Goal: Task Accomplishment & Management: Use online tool/utility

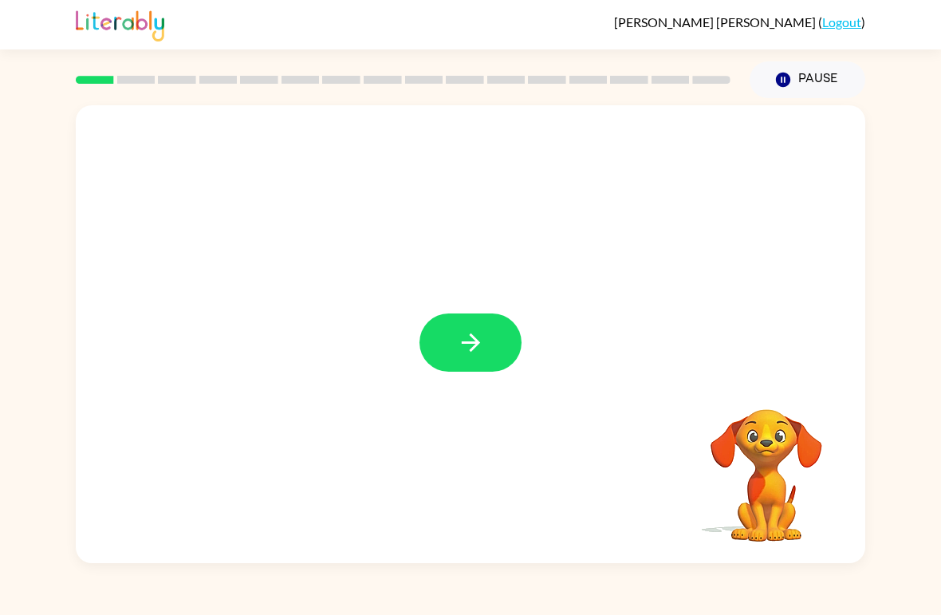
click at [504, 368] on button "button" at bounding box center [471, 343] width 102 height 58
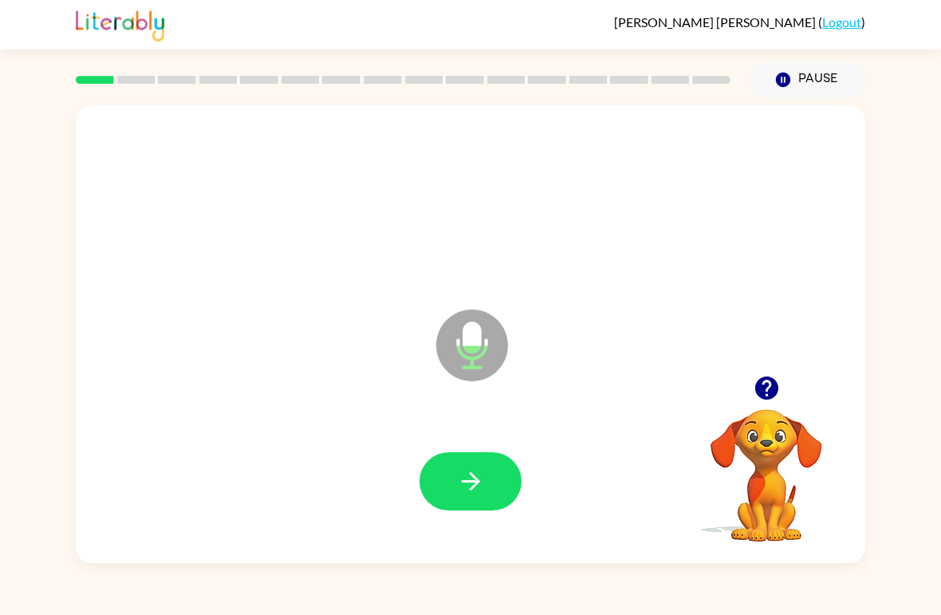
click at [466, 476] on icon "button" at bounding box center [471, 482] width 28 height 28
click at [477, 483] on icon "button" at bounding box center [470, 481] width 18 height 18
click at [479, 476] on icon "button" at bounding box center [471, 482] width 28 height 28
click at [487, 484] on button "button" at bounding box center [471, 481] width 102 height 58
click at [480, 492] on icon "button" at bounding box center [471, 482] width 28 height 28
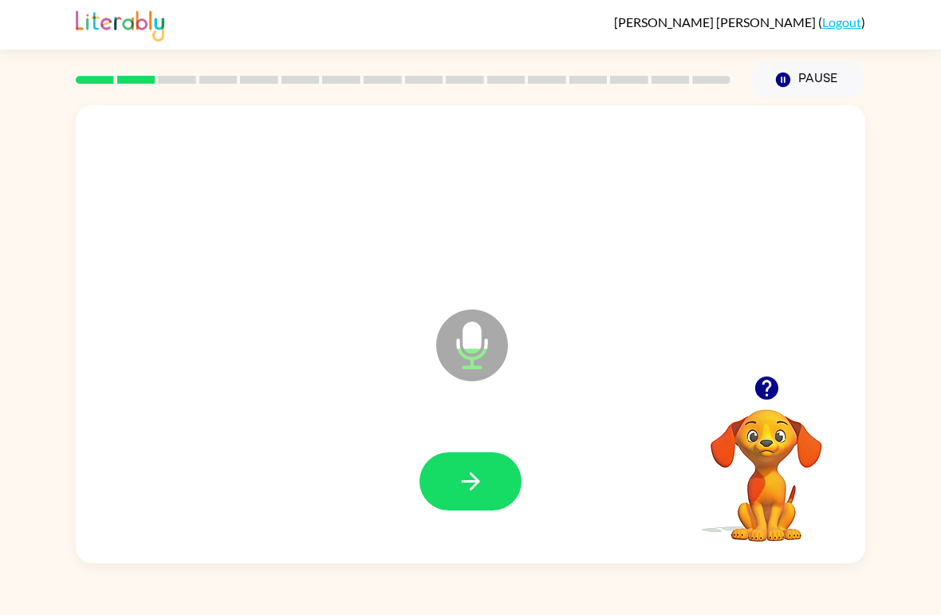
click at [498, 489] on button "button" at bounding box center [471, 481] width 102 height 58
click at [499, 487] on button "button" at bounding box center [471, 481] width 102 height 58
click at [495, 494] on button "button" at bounding box center [471, 481] width 102 height 58
click at [469, 494] on icon "button" at bounding box center [471, 482] width 28 height 28
click at [485, 479] on button "button" at bounding box center [471, 481] width 102 height 58
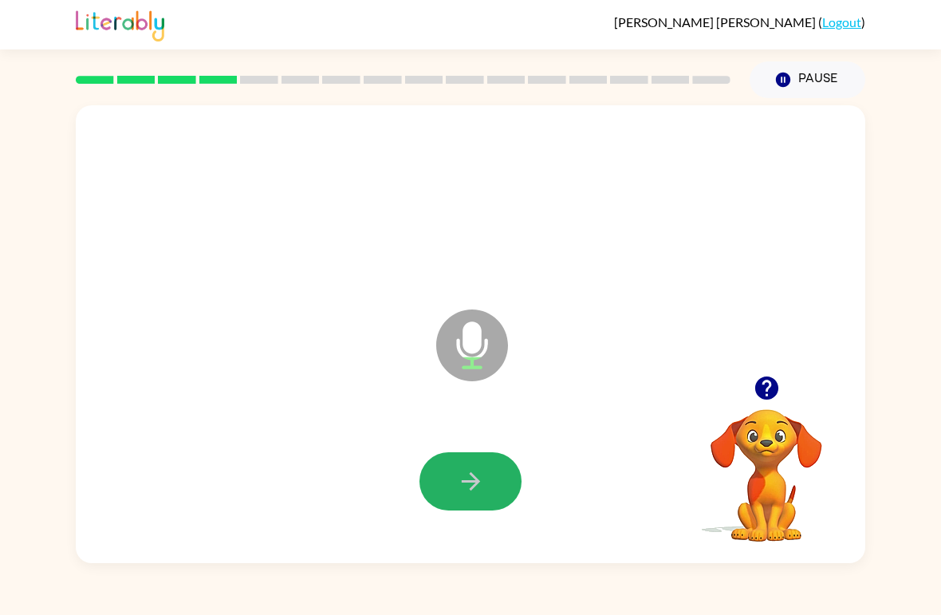
click at [487, 484] on button "button" at bounding box center [471, 481] width 102 height 58
click at [479, 492] on icon "button" at bounding box center [471, 482] width 28 height 28
click at [487, 475] on button "button" at bounding box center [471, 481] width 102 height 58
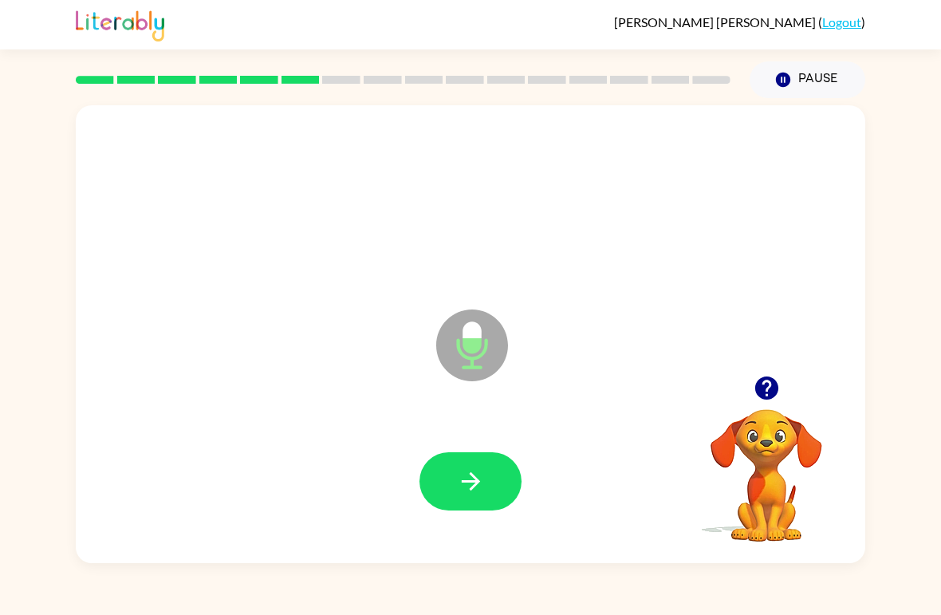
click at [482, 483] on icon "button" at bounding box center [471, 482] width 28 height 28
click at [495, 485] on button "button" at bounding box center [471, 481] width 102 height 58
click at [484, 487] on icon "button" at bounding box center [471, 482] width 28 height 28
click at [488, 488] on button "button" at bounding box center [471, 481] width 102 height 58
click at [491, 483] on button "button" at bounding box center [471, 481] width 102 height 58
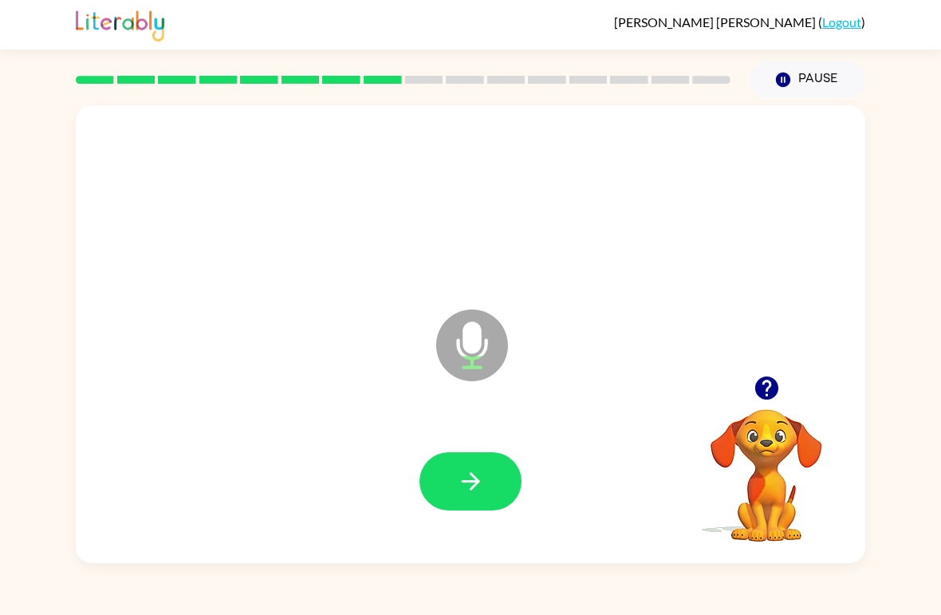
click at [487, 486] on button "button" at bounding box center [471, 481] width 102 height 58
click at [483, 484] on icon "button" at bounding box center [471, 482] width 28 height 28
click at [479, 492] on icon "button" at bounding box center [471, 482] width 28 height 28
click at [488, 492] on button "button" at bounding box center [471, 481] width 102 height 58
click at [490, 494] on button "button" at bounding box center [471, 481] width 102 height 58
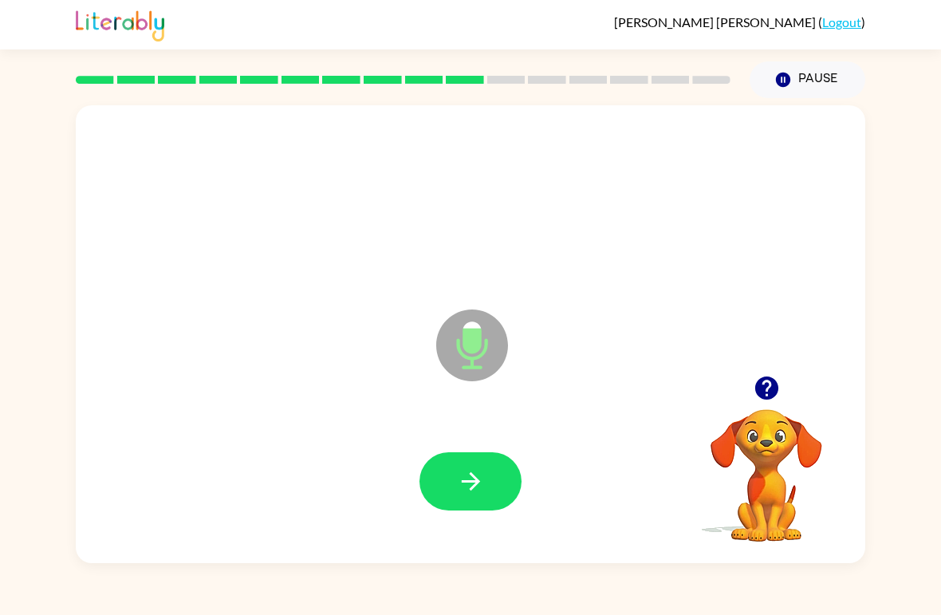
click at [476, 494] on icon "button" at bounding box center [471, 482] width 28 height 28
click at [493, 496] on button "button" at bounding box center [471, 481] width 102 height 58
click at [477, 494] on icon "button" at bounding box center [471, 482] width 28 height 28
click at [464, 494] on icon "button" at bounding box center [471, 482] width 28 height 28
click at [483, 487] on icon "button" at bounding box center [471, 482] width 28 height 28
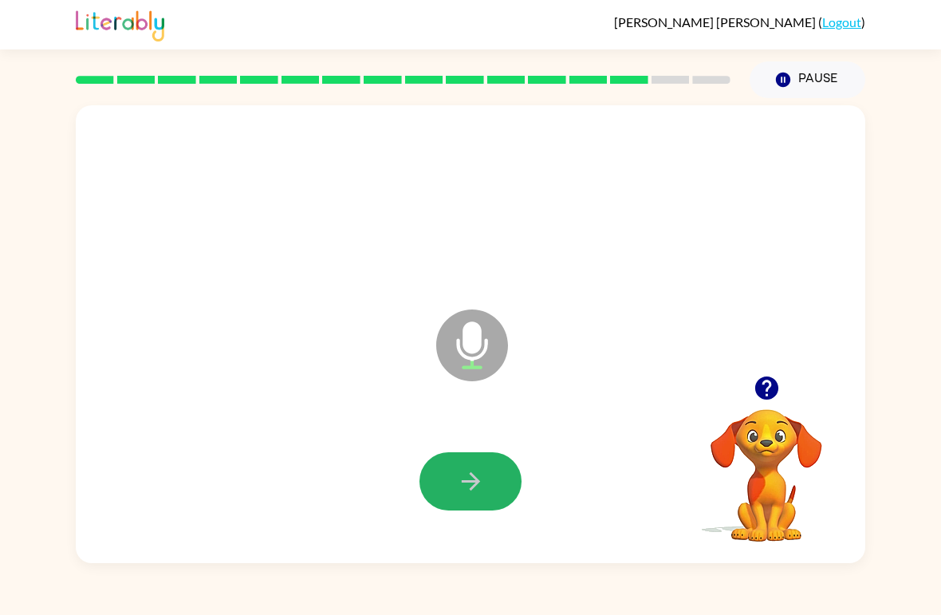
click at [460, 494] on icon "button" at bounding box center [471, 482] width 28 height 28
click at [480, 490] on icon "button" at bounding box center [471, 482] width 28 height 28
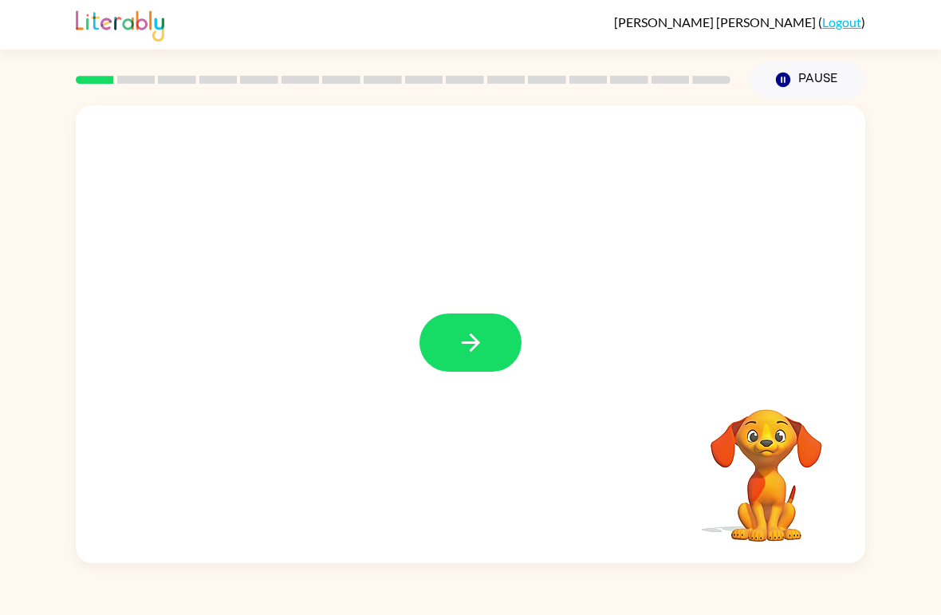
click at [465, 361] on button "button" at bounding box center [471, 343] width 102 height 58
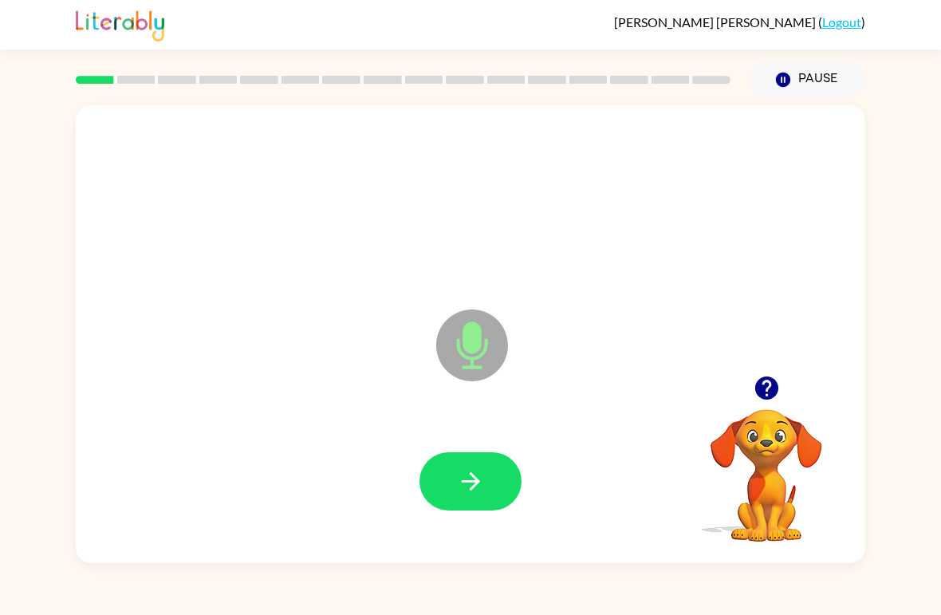
click at [452, 489] on button "button" at bounding box center [471, 481] width 102 height 58
click at [459, 491] on icon "button" at bounding box center [471, 482] width 28 height 28
click at [469, 495] on icon "button" at bounding box center [471, 482] width 28 height 28
click at [454, 495] on button "button" at bounding box center [471, 481] width 102 height 58
click at [511, 488] on button "button" at bounding box center [471, 481] width 102 height 58
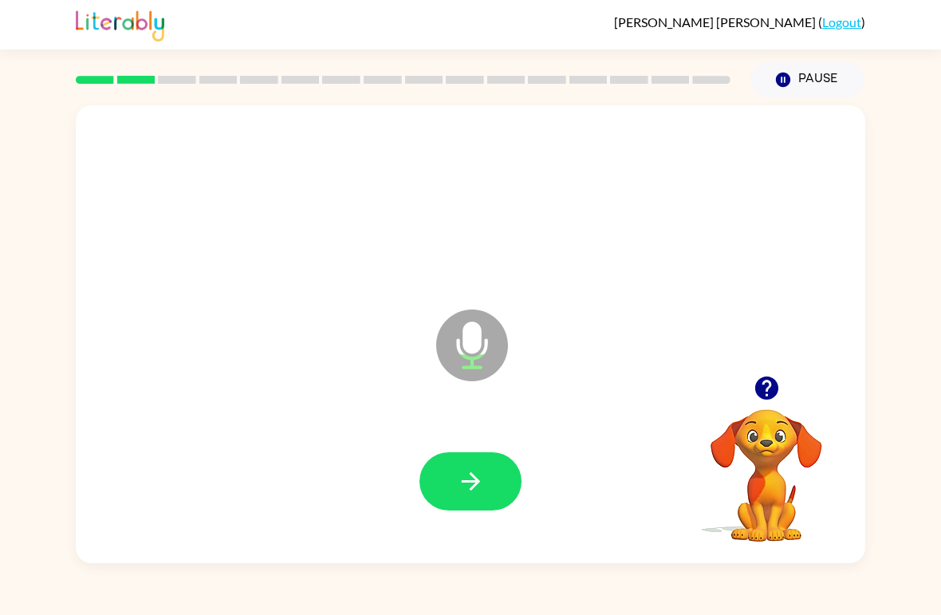
click at [483, 472] on icon "button" at bounding box center [471, 482] width 28 height 28
click at [488, 464] on button "button" at bounding box center [471, 481] width 102 height 58
click at [516, 483] on button "button" at bounding box center [471, 481] width 102 height 58
click at [498, 488] on button "button" at bounding box center [471, 481] width 102 height 58
click at [459, 490] on icon "button" at bounding box center [471, 482] width 28 height 28
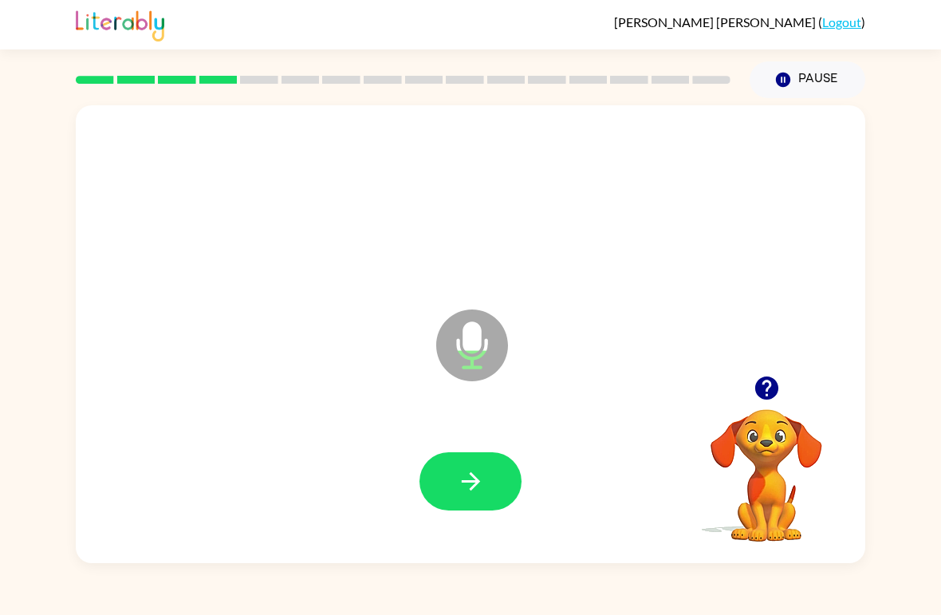
click at [470, 478] on icon "button" at bounding box center [471, 482] width 28 height 28
click at [482, 484] on icon "button" at bounding box center [471, 482] width 28 height 28
click at [503, 449] on div at bounding box center [471, 482] width 758 height 132
click at [476, 482] on icon "button" at bounding box center [470, 481] width 18 height 18
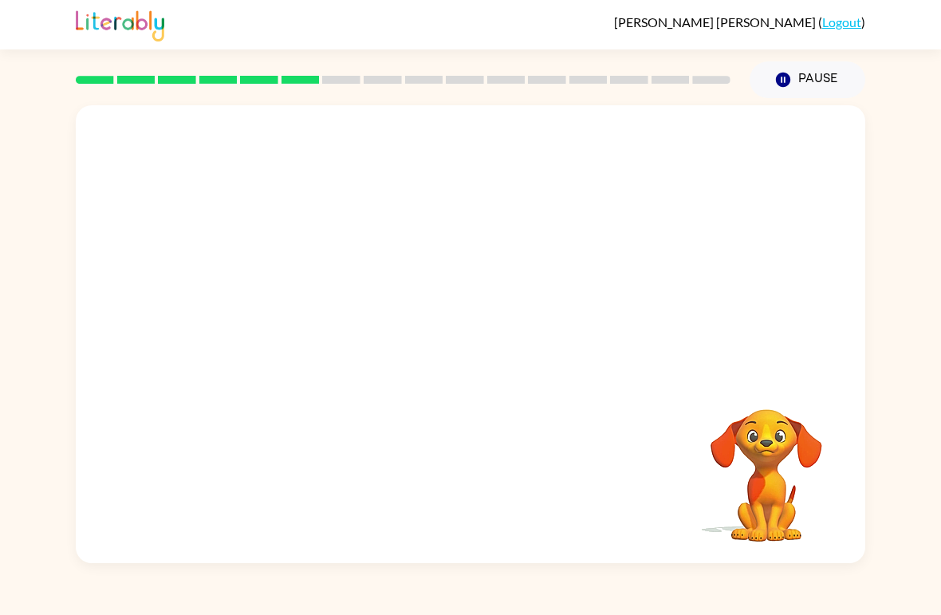
click at [13, 243] on div "Your browser must support playing .mp4 files to use Literably. Please try using…" at bounding box center [470, 330] width 941 height 465
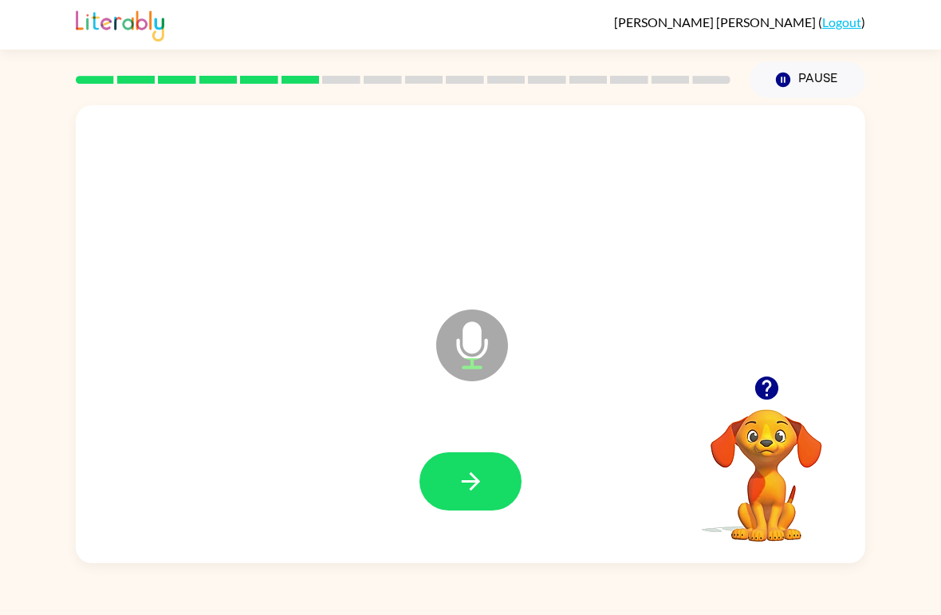
click at [475, 495] on icon "button" at bounding box center [471, 482] width 28 height 28
click at [505, 500] on button "button" at bounding box center [471, 481] width 102 height 58
click at [483, 442] on div at bounding box center [471, 482] width 758 height 132
click at [502, 464] on button "button" at bounding box center [471, 481] width 102 height 58
click at [479, 472] on icon "button" at bounding box center [471, 482] width 28 height 28
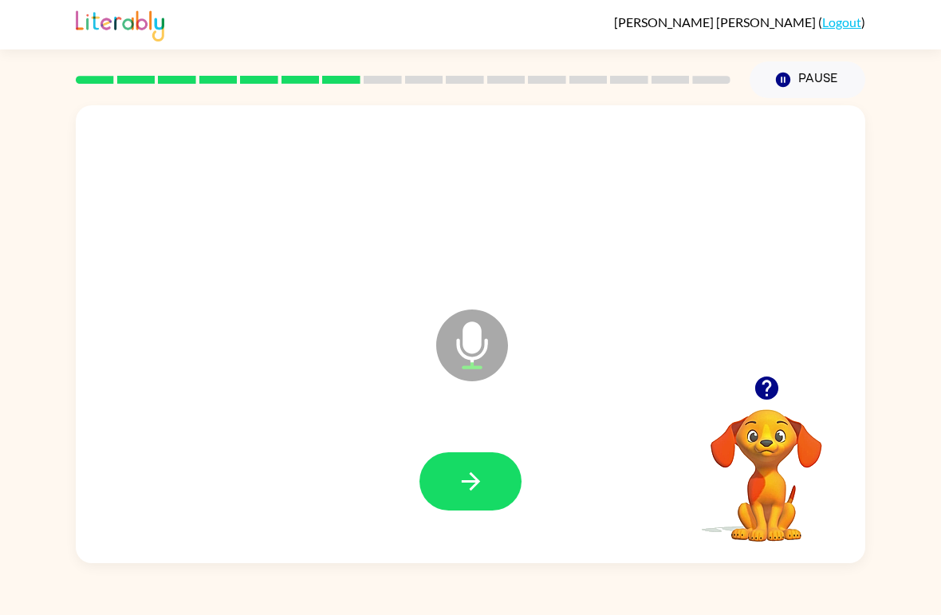
click at [520, 481] on button "button" at bounding box center [471, 481] width 102 height 58
click at [460, 454] on button "button" at bounding box center [471, 481] width 102 height 58
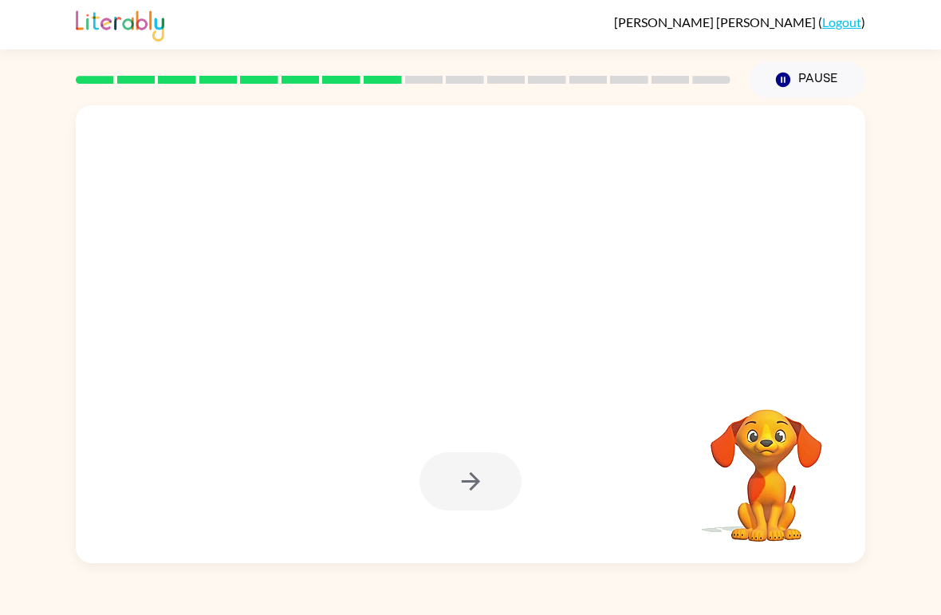
click at [902, 93] on div "[PERSON_NAME] ( Logout ) Pause Pause Your browser must support playing .mp4 fil…" at bounding box center [470, 307] width 941 height 615
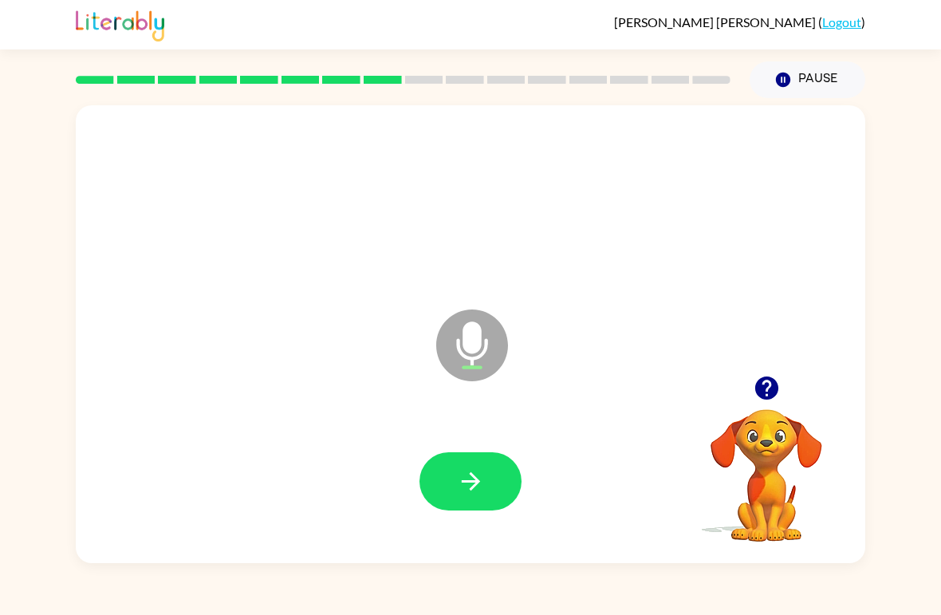
click at [493, 469] on button "button" at bounding box center [471, 481] width 102 height 58
click at [474, 495] on icon "button" at bounding box center [471, 482] width 28 height 28
click at [490, 490] on button "button" at bounding box center [471, 481] width 102 height 58
click at [505, 480] on button "button" at bounding box center [471, 481] width 102 height 58
click at [490, 497] on button "button" at bounding box center [471, 481] width 102 height 58
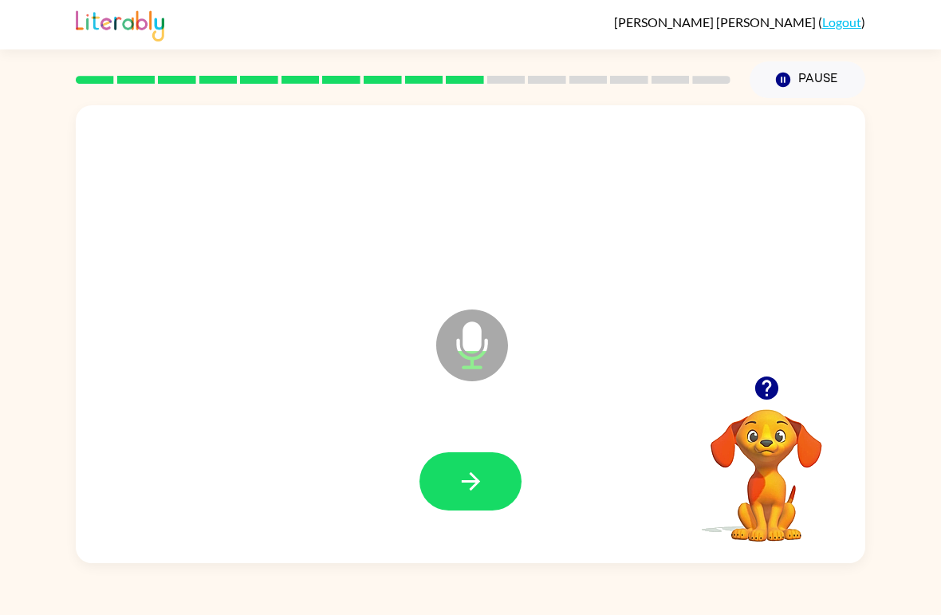
click at [487, 471] on button "button" at bounding box center [471, 481] width 102 height 58
click at [449, 477] on button "button" at bounding box center [471, 481] width 102 height 58
click at [483, 495] on icon "button" at bounding box center [471, 482] width 28 height 28
click at [471, 486] on icon "button" at bounding box center [471, 482] width 28 height 28
click at [449, 491] on button "button" at bounding box center [471, 481] width 102 height 58
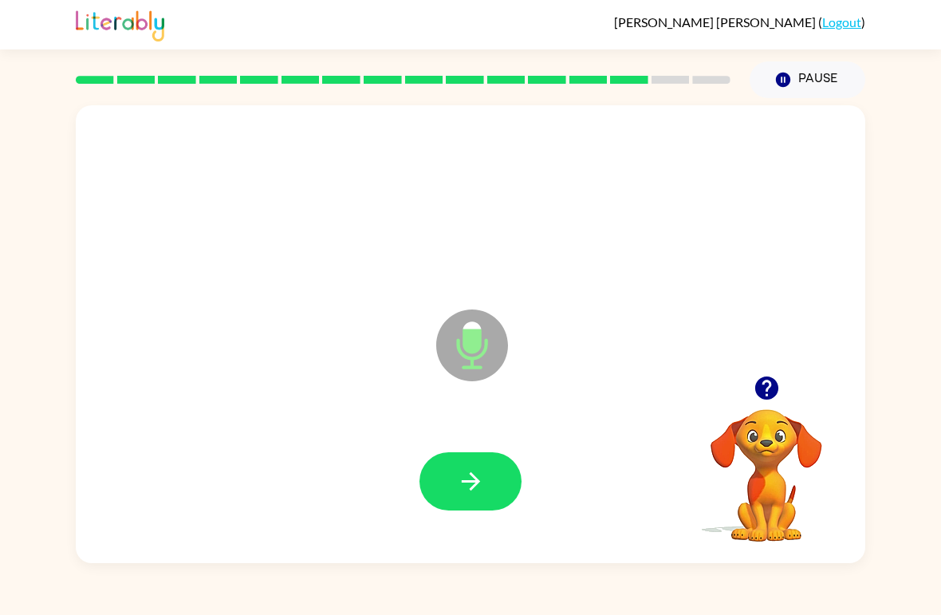
click at [484, 510] on button "button" at bounding box center [471, 481] width 102 height 58
click at [499, 480] on button "button" at bounding box center [471, 481] width 102 height 58
